Goal: Navigation & Orientation: Go to known website

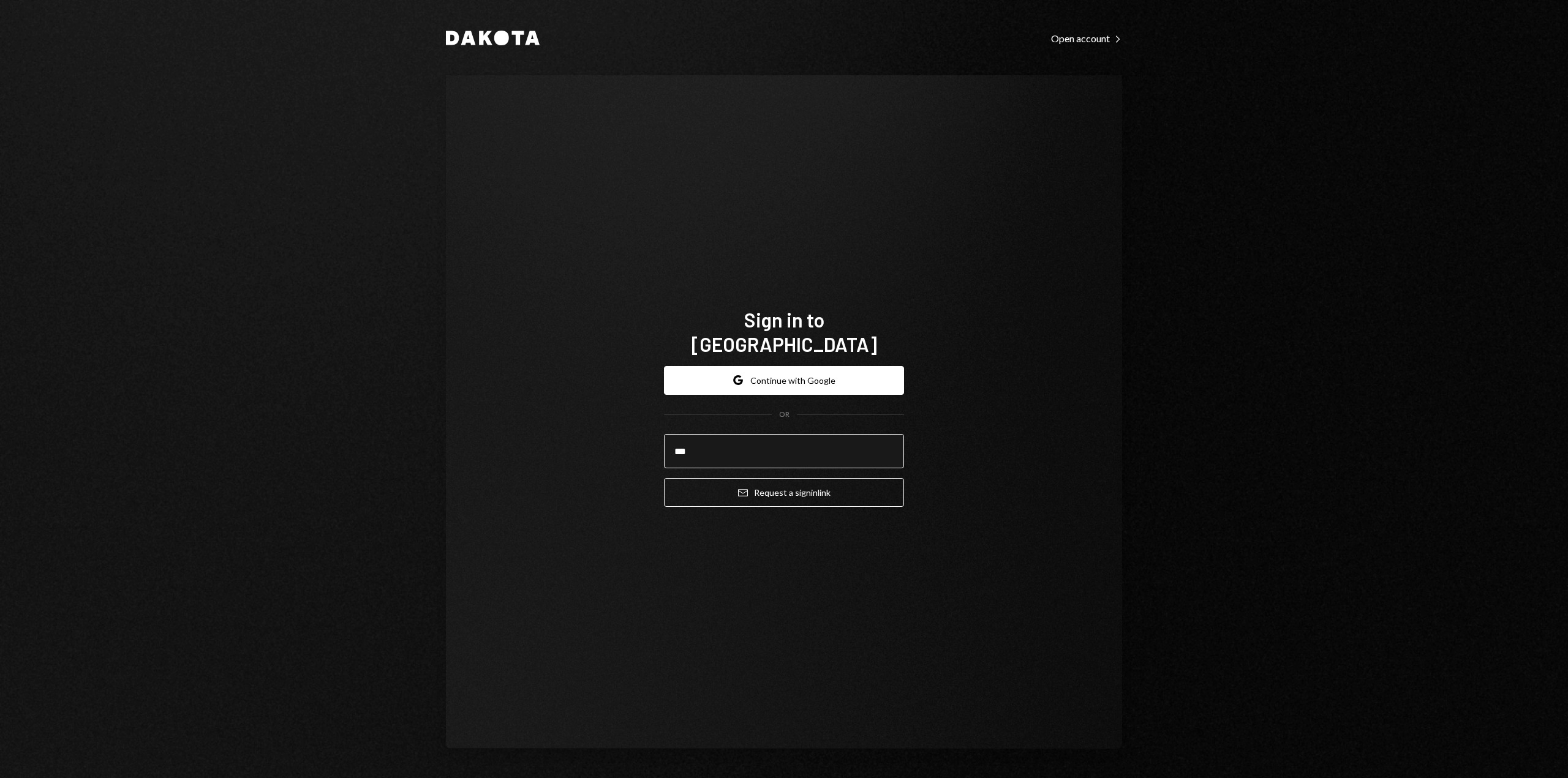
type input "**********"
click at [752, 479] on button "Email Request a sign in link" at bounding box center [784, 492] width 240 height 29
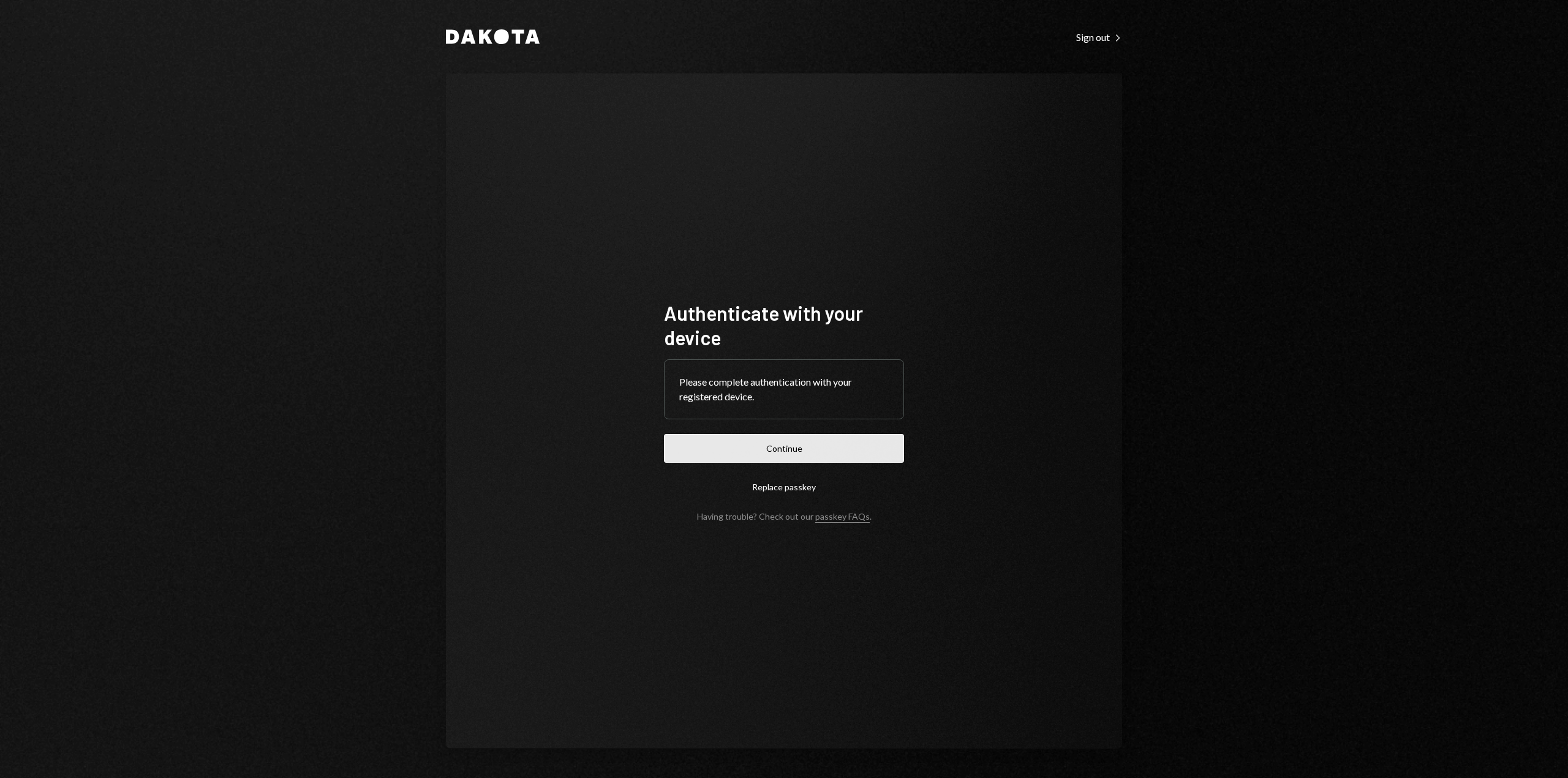
click at [766, 450] on button "Continue" at bounding box center [784, 448] width 240 height 29
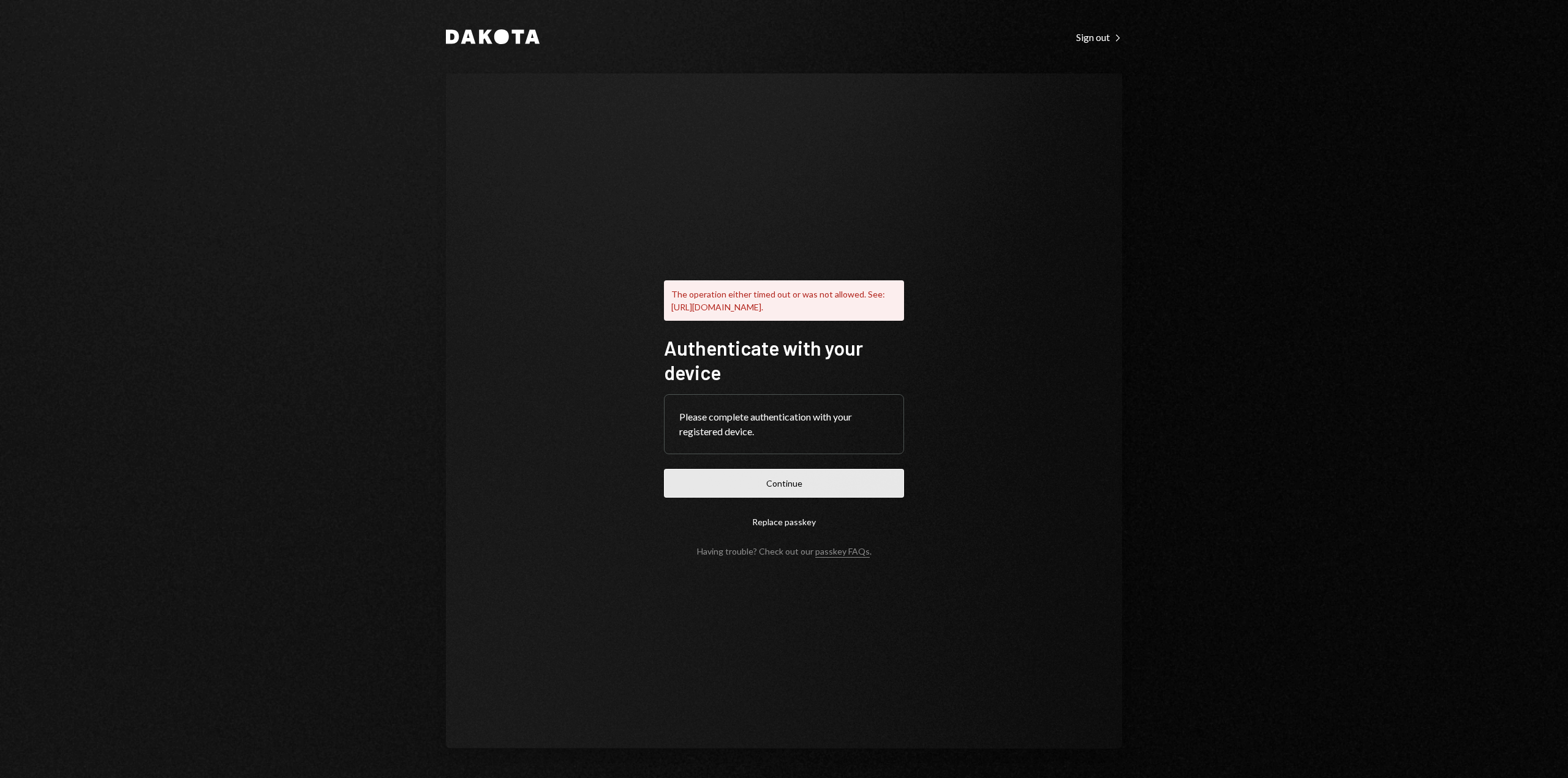
click at [781, 488] on button "Continue" at bounding box center [784, 483] width 240 height 29
